Goal: Task Accomplishment & Management: Manage account settings

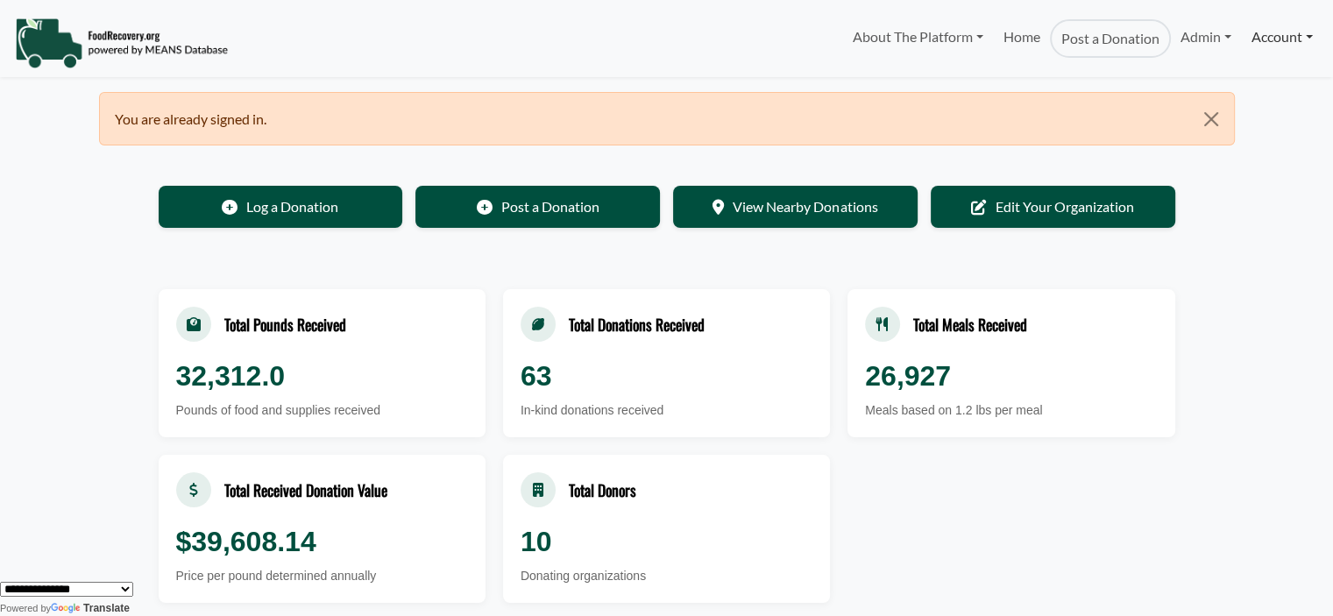
click at [1271, 40] on link "Account" at bounding box center [1281, 36] width 81 height 35
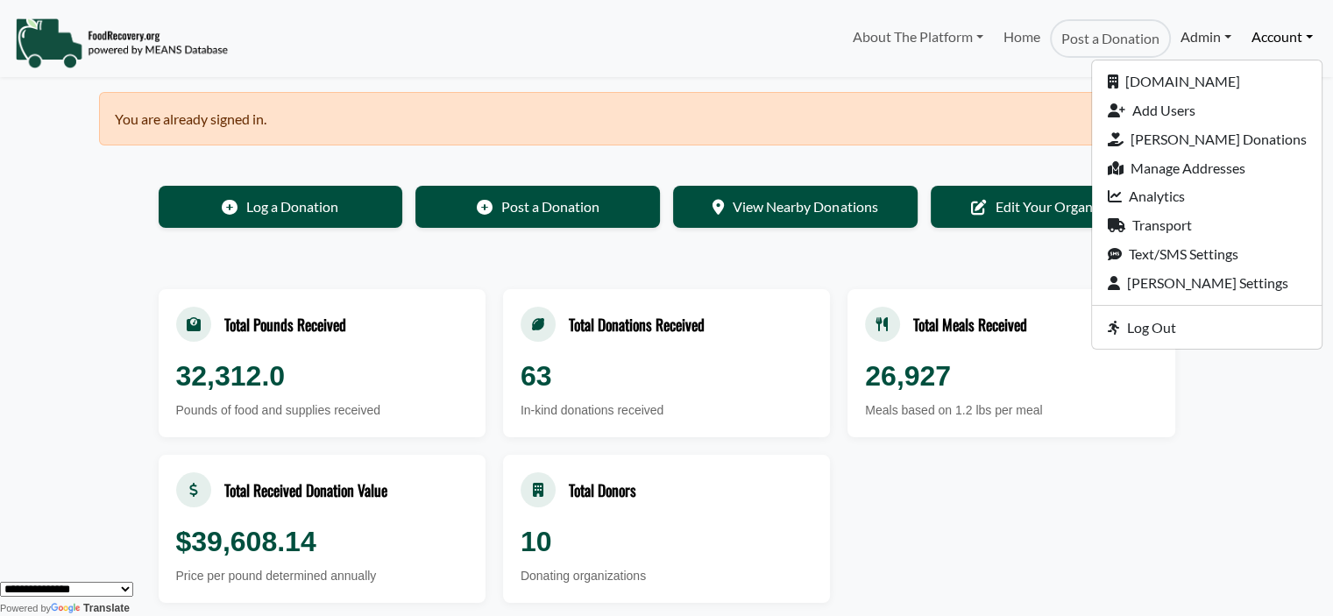
click at [1170, 35] on link "Admin" at bounding box center [1205, 36] width 70 height 35
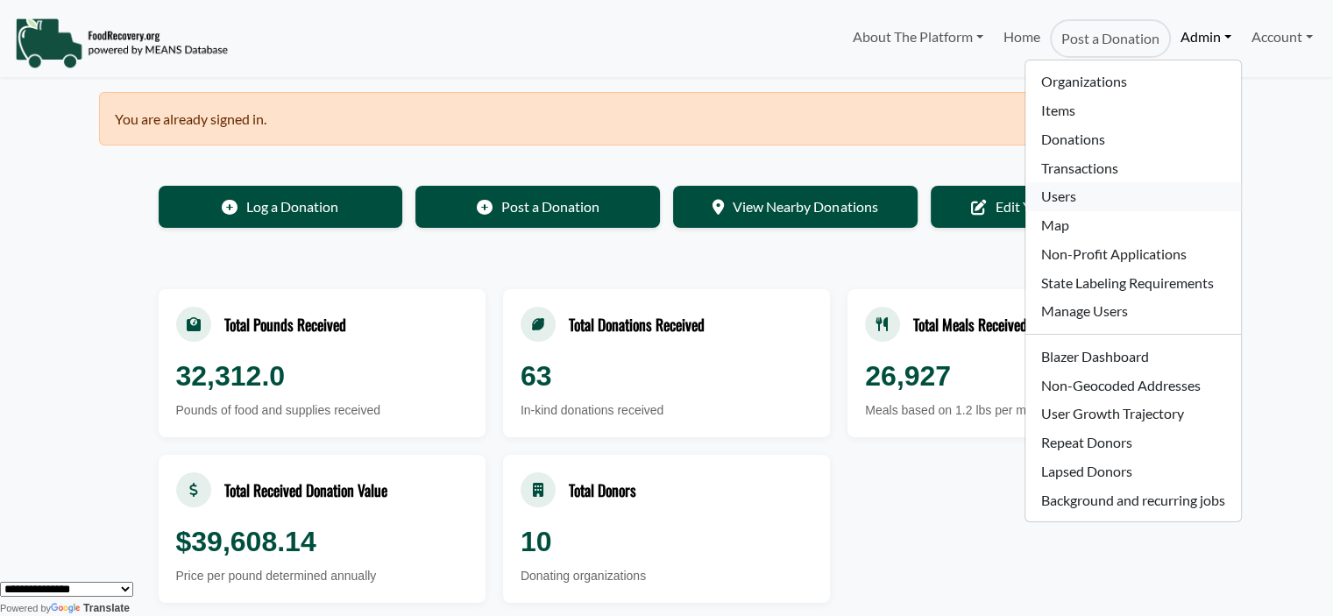
click at [1080, 188] on link "Users" at bounding box center [1132, 196] width 215 height 29
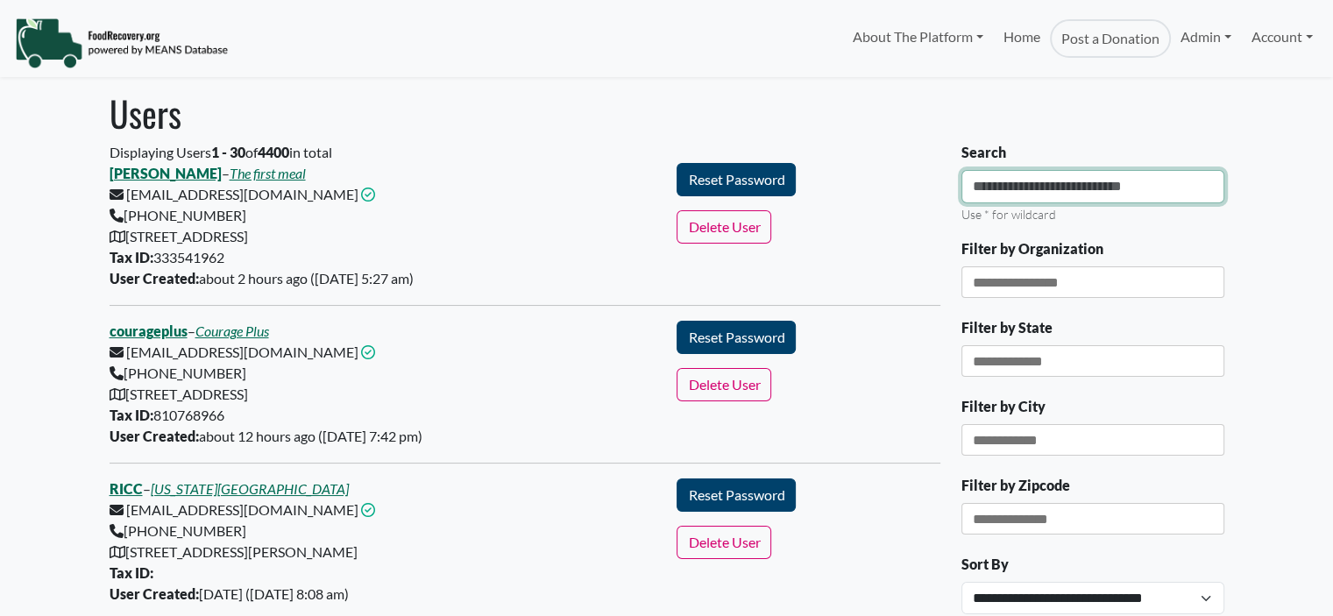
click at [1044, 183] on input "Search" at bounding box center [1092, 186] width 263 height 33
select select "Language Translate Widget"
type input "**********"
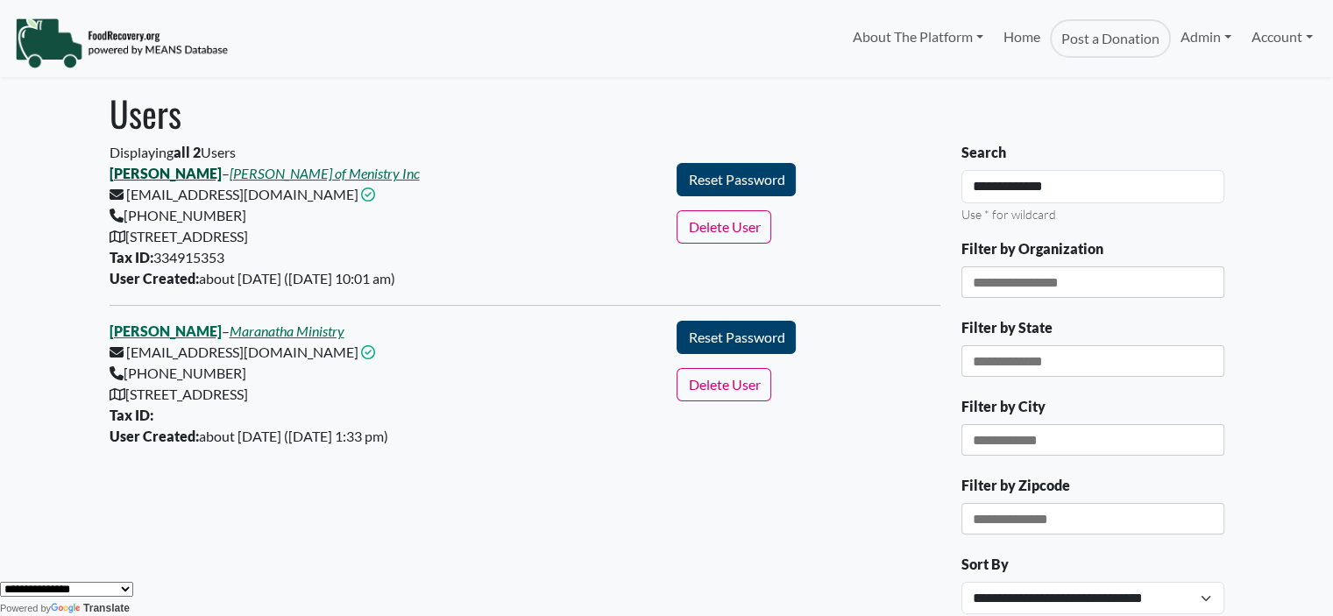
click at [171, 174] on link "Chris Cameron" at bounding box center [166, 173] width 112 height 17
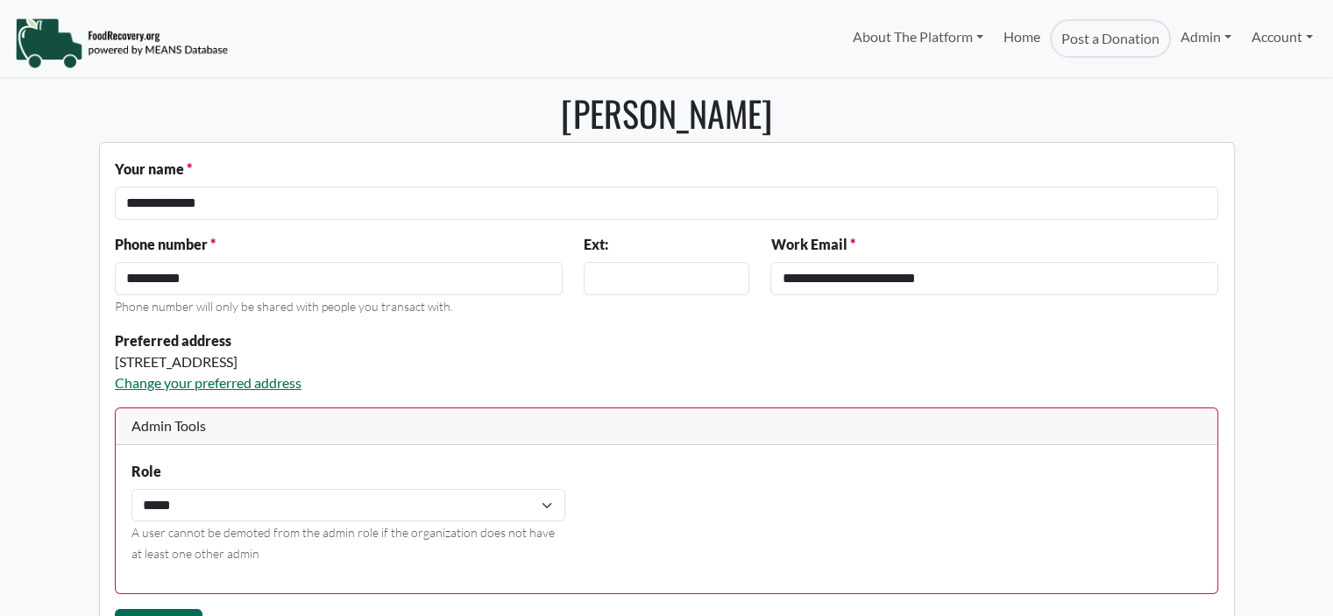
select select "Language Translate Widget"
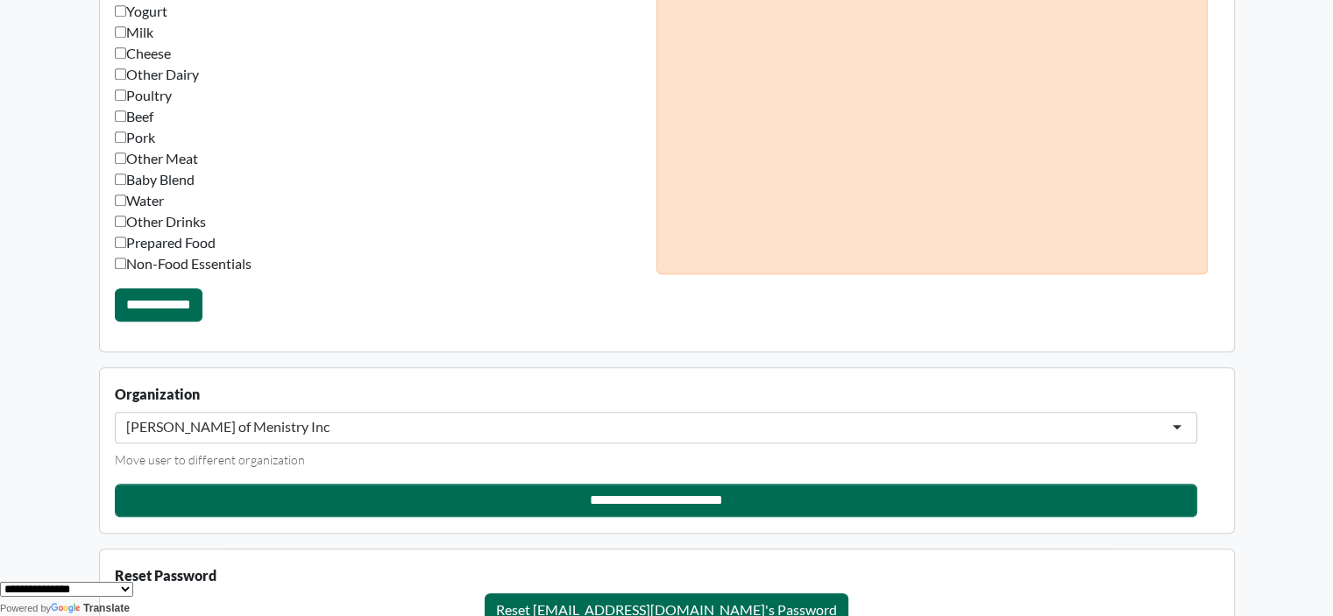
scroll to position [1595, 0]
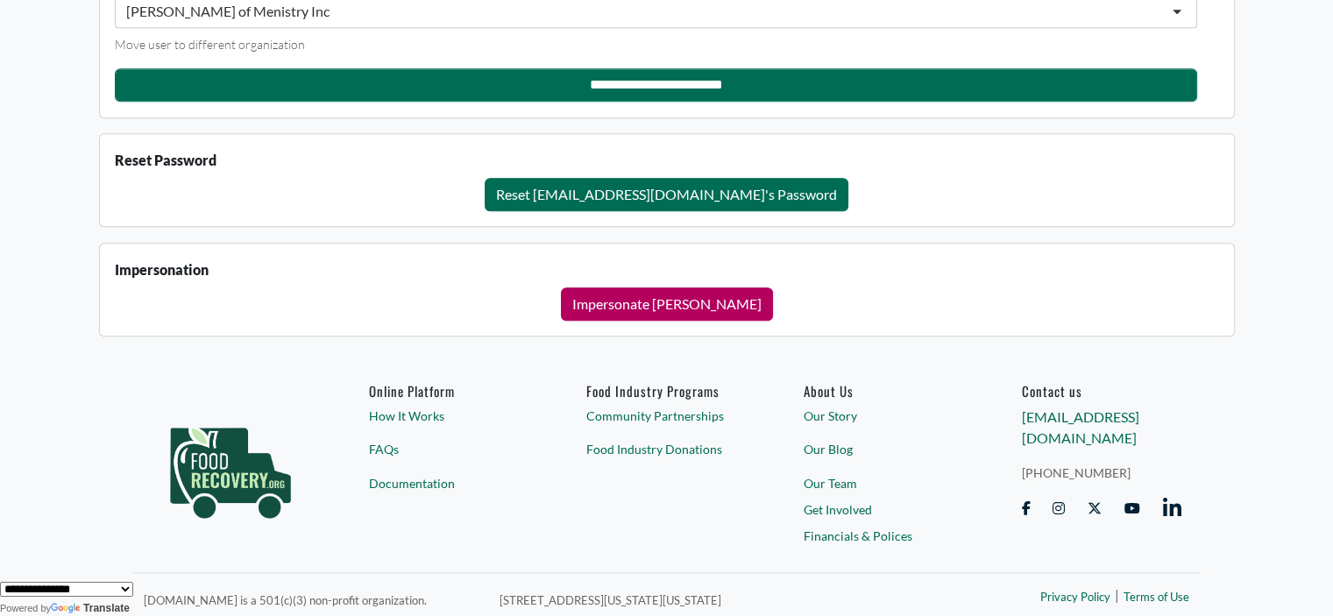
click at [627, 288] on button "Impersonate Chris Cameron" at bounding box center [667, 303] width 212 height 33
